Goal: Information Seeking & Learning: Learn about a topic

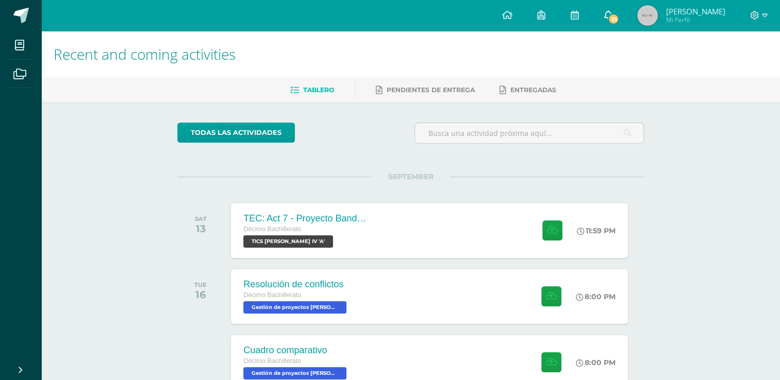
click at [612, 11] on icon at bounding box center [607, 14] width 8 height 9
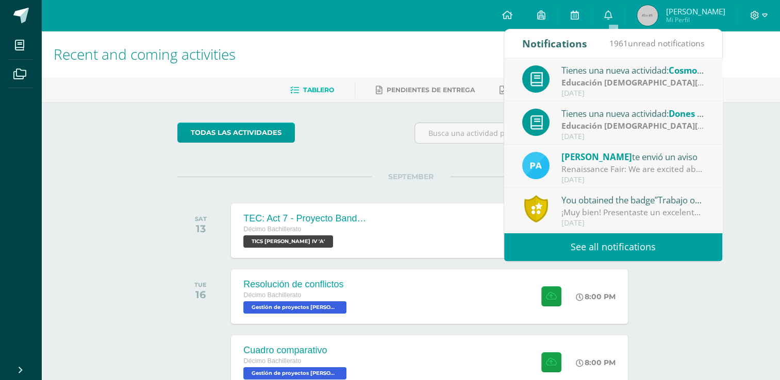
click at [591, 162] on div "[PERSON_NAME] te envió un aviso" at bounding box center [632, 156] width 143 height 13
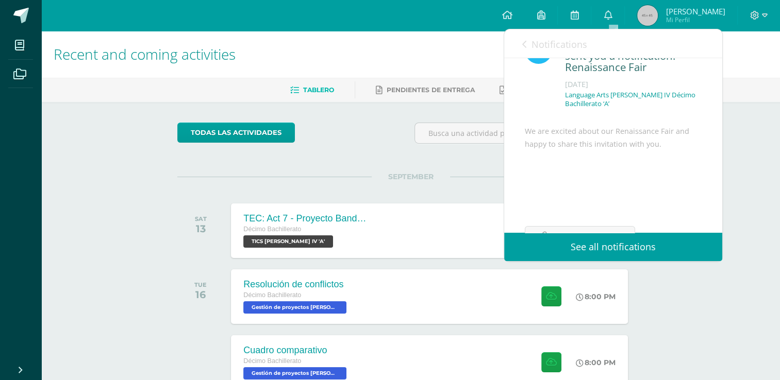
scroll to position [37, 0]
click at [524, 44] on icon at bounding box center [524, 44] width 4 height 8
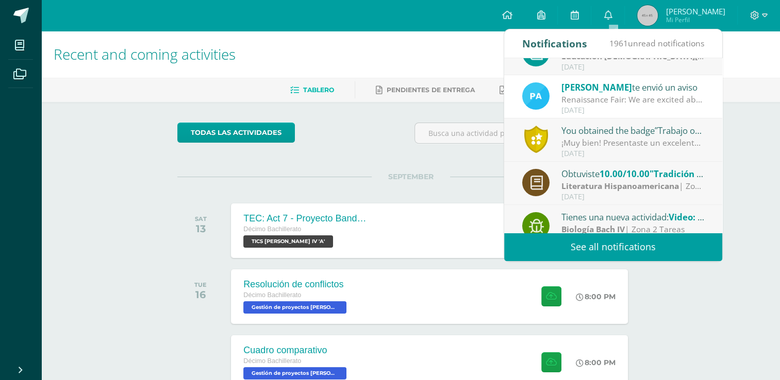
scroll to position [72, 0]
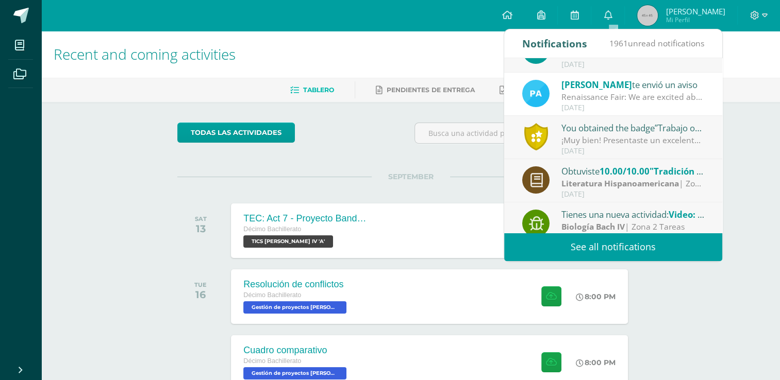
click at [586, 147] on div "[DATE]" at bounding box center [632, 151] width 143 height 9
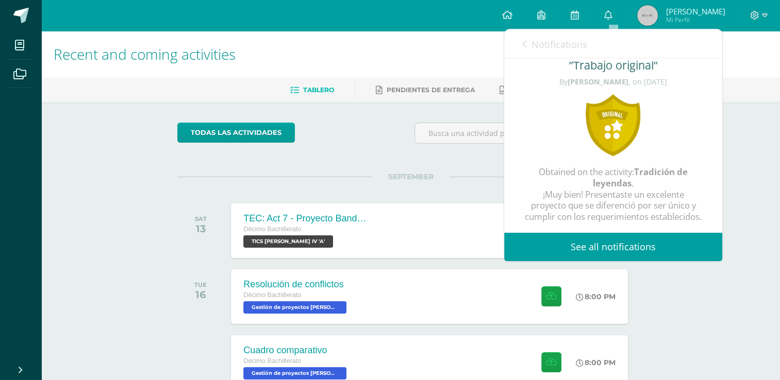
click at [526, 38] on link "Notifications" at bounding box center [554, 43] width 65 height 29
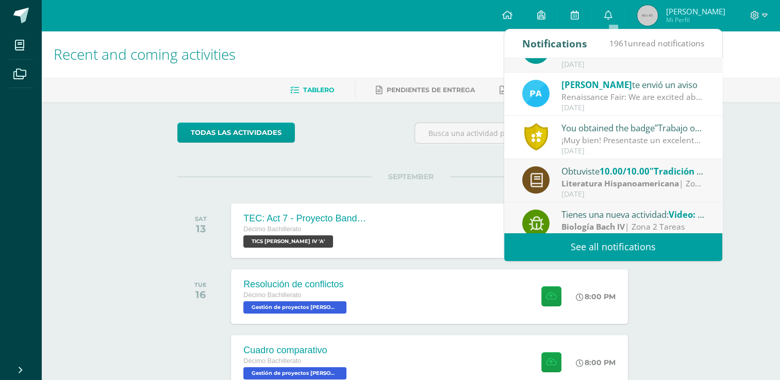
scroll to position [0, 0]
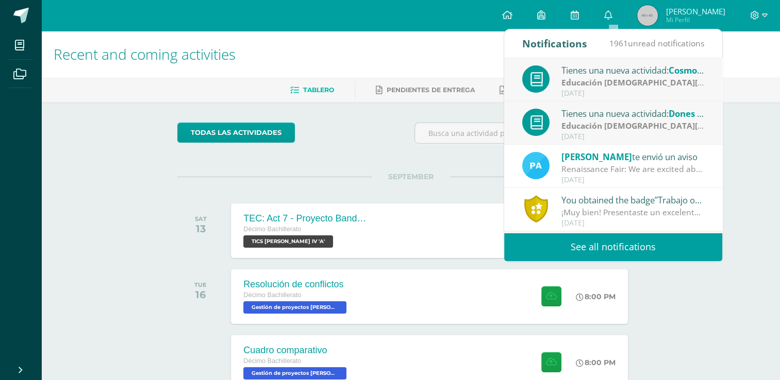
click at [569, 125] on strong "Educación [DEMOGRAPHIC_DATA][PERSON_NAME] IV" at bounding box center [665, 125] width 209 height 11
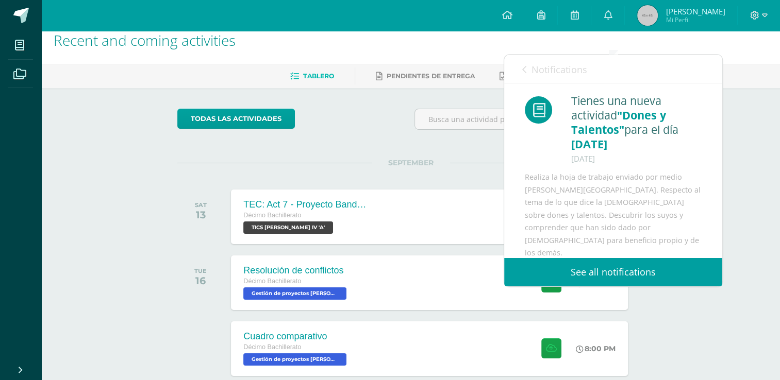
scroll to position [5, 0]
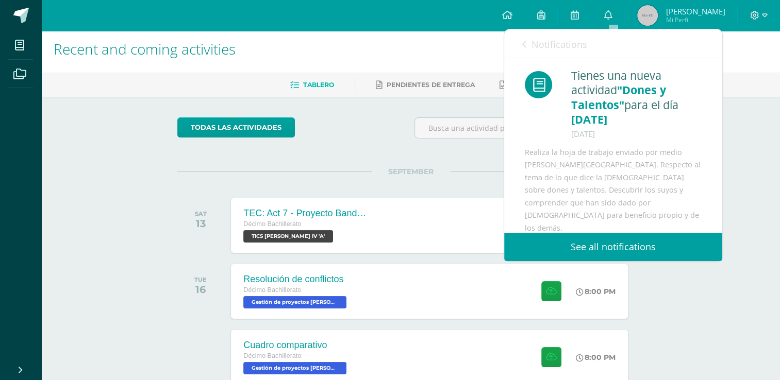
click at [523, 44] on icon at bounding box center [524, 44] width 4 height 8
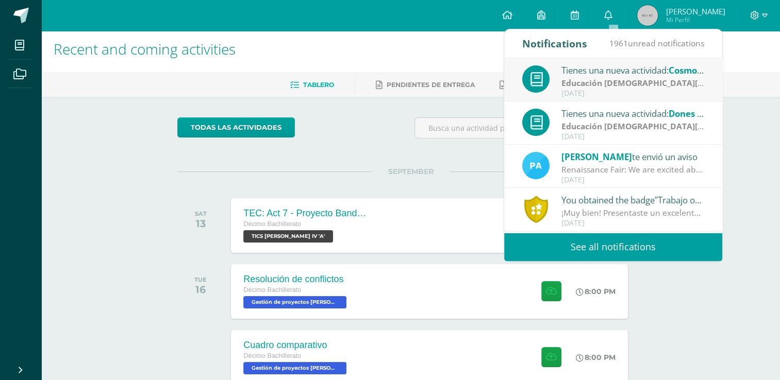
click at [578, 80] on strong "Educación [DEMOGRAPHIC_DATA][PERSON_NAME] IV" at bounding box center [665, 82] width 209 height 11
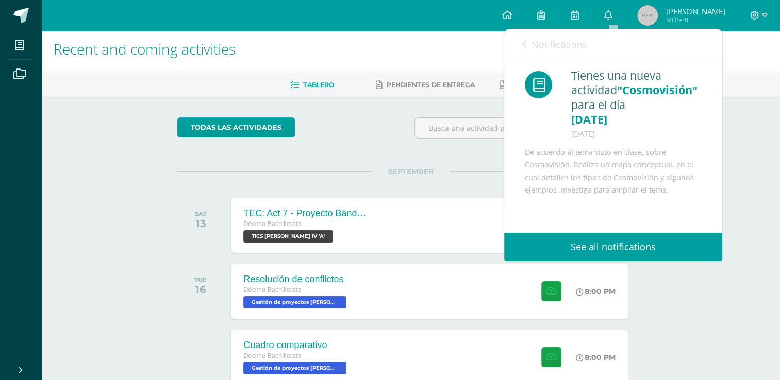
click at [523, 43] on icon at bounding box center [524, 44] width 4 height 8
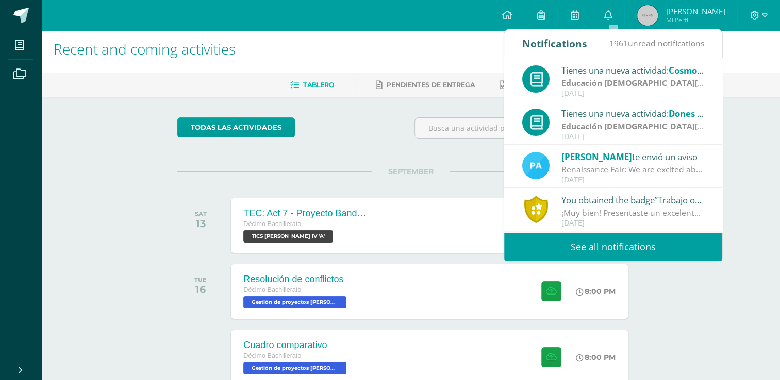
click at [523, 43] on div "Notifications" at bounding box center [554, 43] width 65 height 28
click at [361, 126] on div "todas las Actividades" at bounding box center [272, 131] width 198 height 29
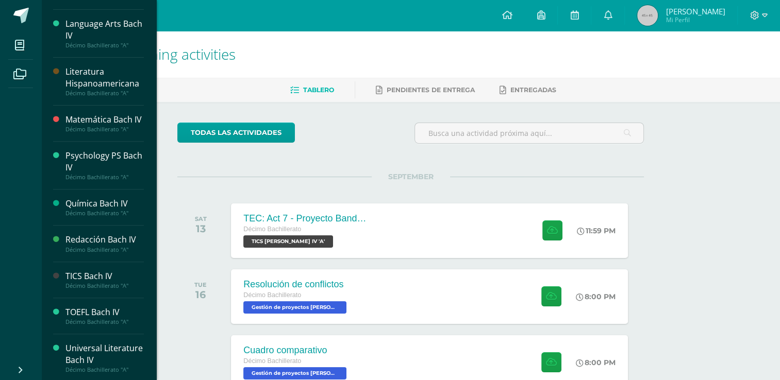
scroll to position [0, 0]
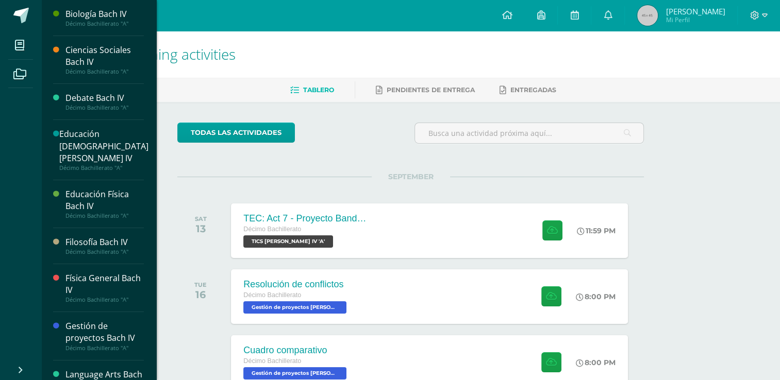
click at [111, 60] on div "Ciencias Sociales Bach IV" at bounding box center [104, 56] width 78 height 24
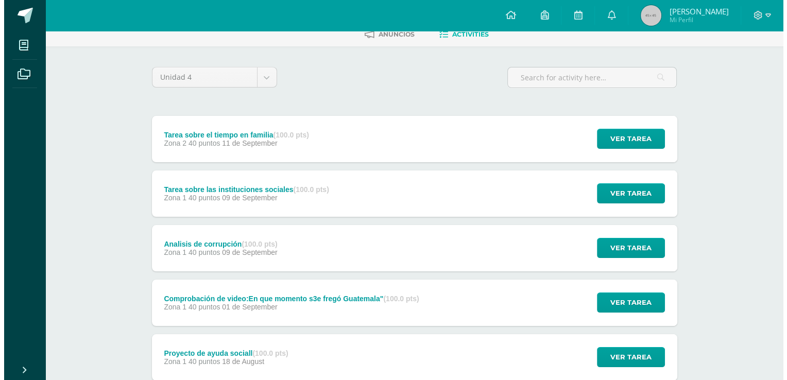
scroll to position [58, 0]
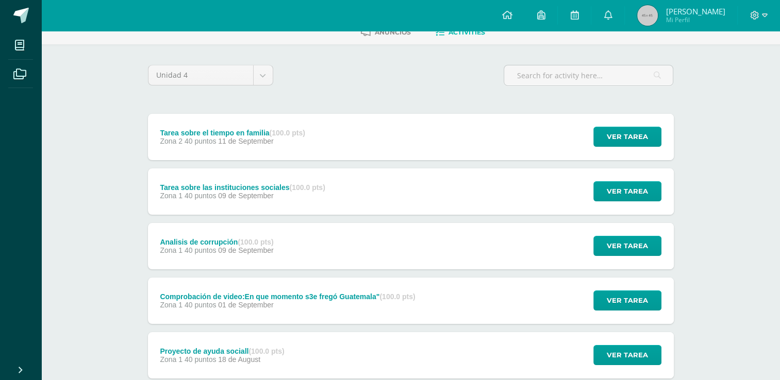
click at [183, 194] on span "Zona 1 40 puntos" at bounding box center [188, 196] width 56 height 8
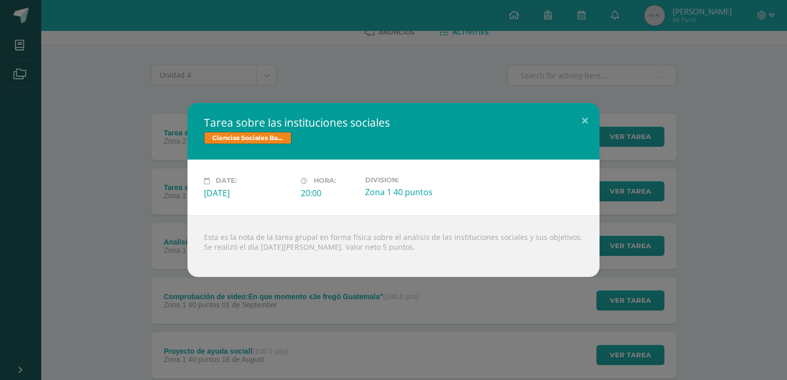
click at [104, 181] on div "Tarea sobre las instituciones sociales Ciencias Sociales Bach IV Date: Tuesday …" at bounding box center [393, 190] width 779 height 174
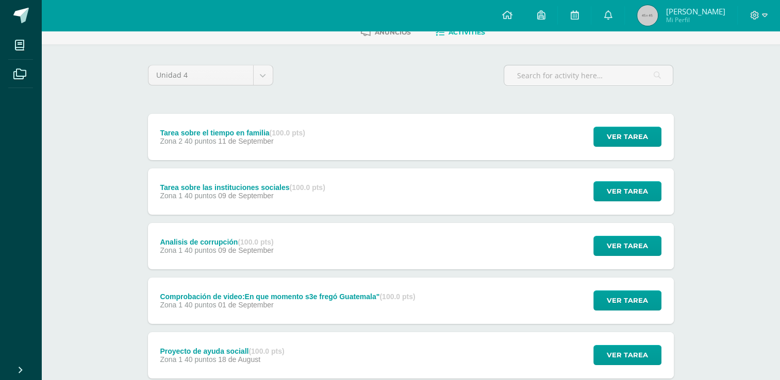
click at [253, 133] on div "Tarea sobre el tiempo en familia (100.0 pts)" at bounding box center [232, 133] width 145 height 8
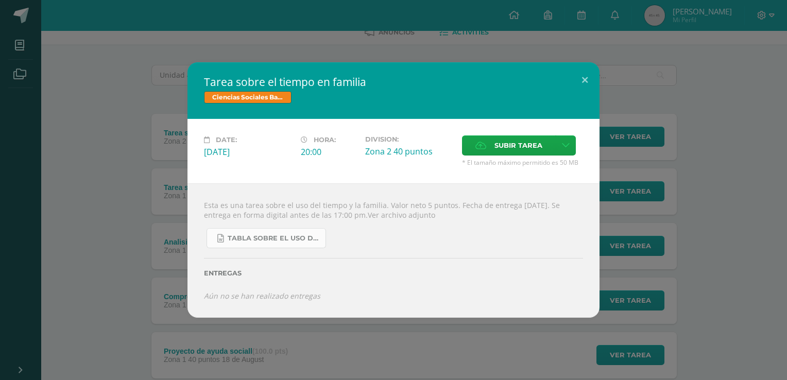
click at [240, 242] on span "TABLA SOBRE EL USO DEL TIEMPO Y LA FAMILIA.docx" at bounding box center [274, 238] width 93 height 8
click at [264, 239] on span "TABLA SOBRE EL USO DEL TIEMPO Y LA FAMILIA.docx" at bounding box center [274, 238] width 93 height 8
